Goal: Task Accomplishment & Management: Complete application form

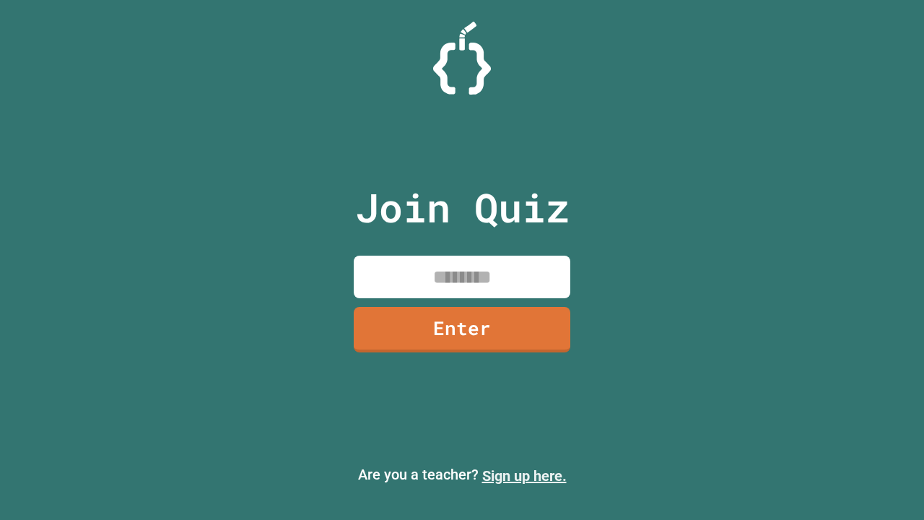
click at [524, 476] on link "Sign up here." at bounding box center [524, 475] width 84 height 17
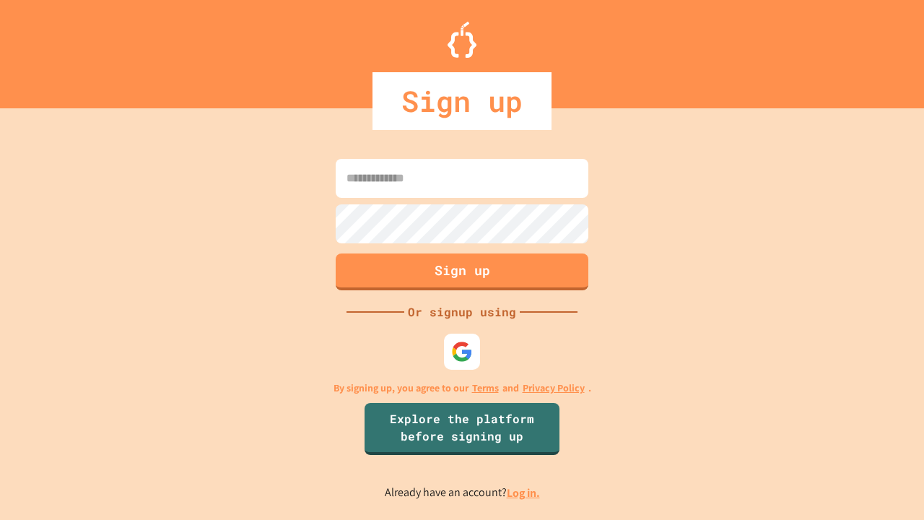
click at [524, 492] on link "Log in." at bounding box center [523, 492] width 33 height 15
